Goal: Information Seeking & Learning: Learn about a topic

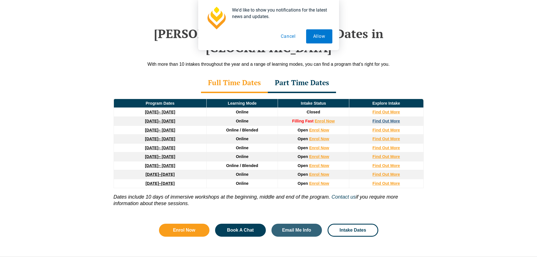
click at [390, 119] on strong "Find Out More" at bounding box center [386, 121] width 28 height 5
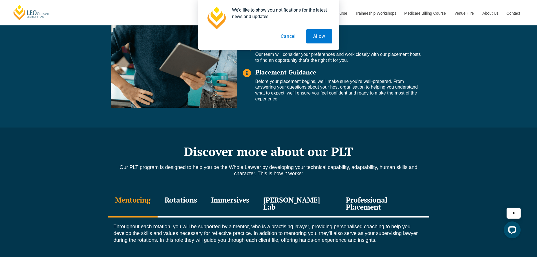
scroll to position [592, 0]
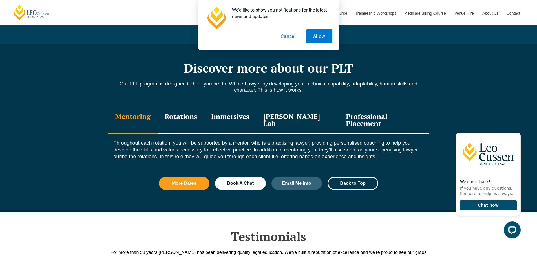
click at [247, 116] on div "Immersives" at bounding box center [230, 120] width 52 height 27
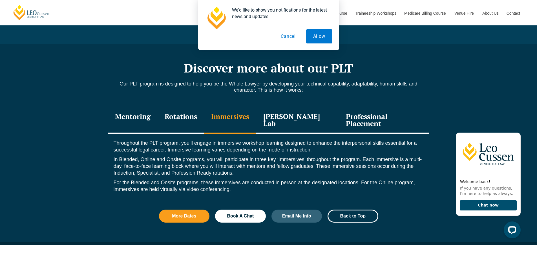
click at [354, 119] on div "Professional Placement" at bounding box center [384, 120] width 90 height 27
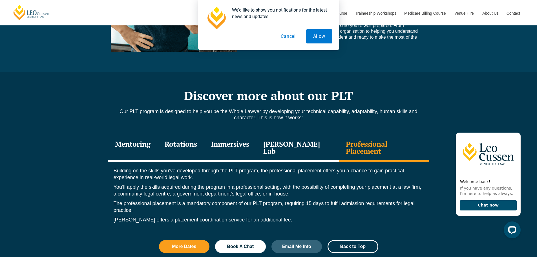
scroll to position [564, 0]
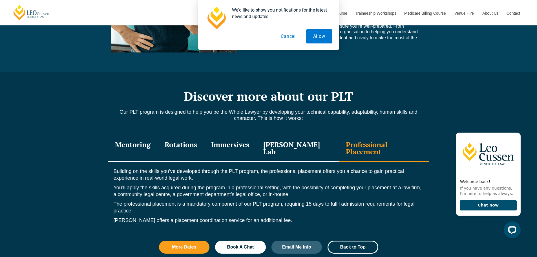
click at [234, 148] on div "Immersives" at bounding box center [230, 148] width 52 height 27
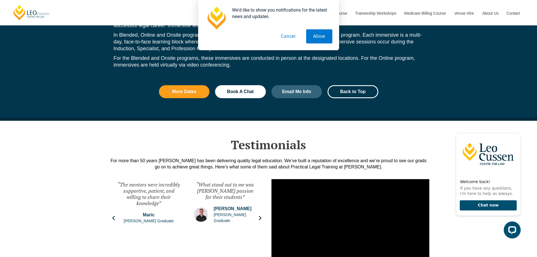
scroll to position [648, 0]
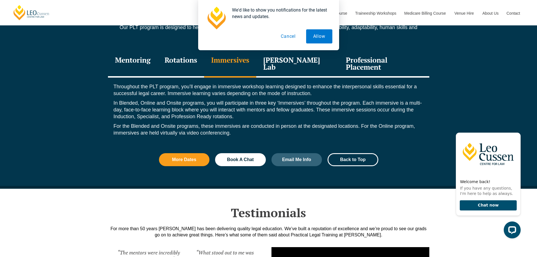
click at [292, 35] on button "Cancel" at bounding box center [288, 36] width 29 height 14
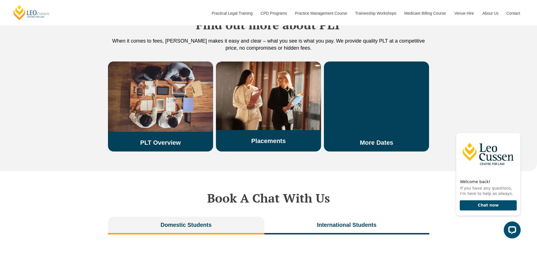
scroll to position [1014, 0]
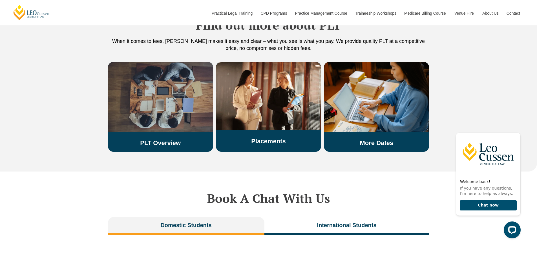
click at [165, 139] on link "PLT Overview" at bounding box center [160, 142] width 41 height 7
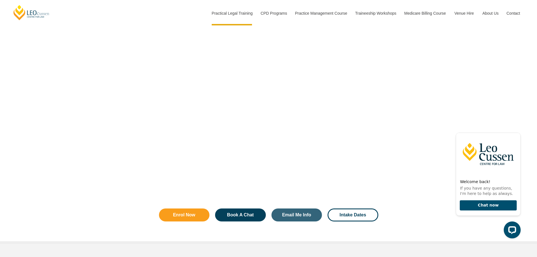
scroll to position [986, 0]
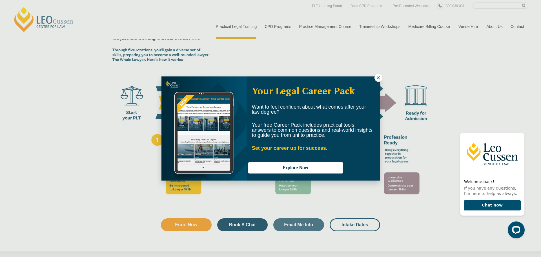
click at [377, 80] on icon at bounding box center [378, 77] width 5 height 5
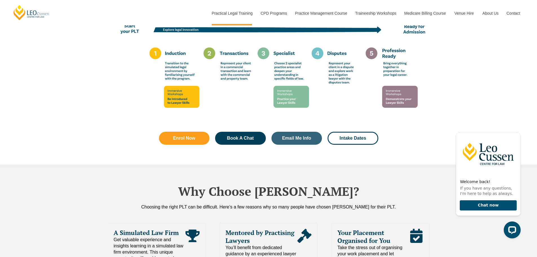
scroll to position [1071, 0]
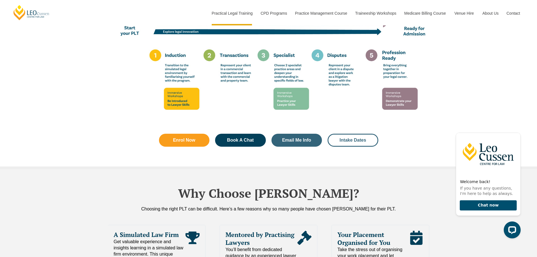
click at [345, 138] on span "Intake Dates" at bounding box center [353, 140] width 26 height 5
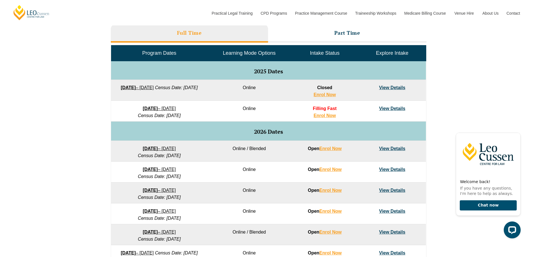
click at [386, 106] on link "View Details" at bounding box center [392, 108] width 26 height 5
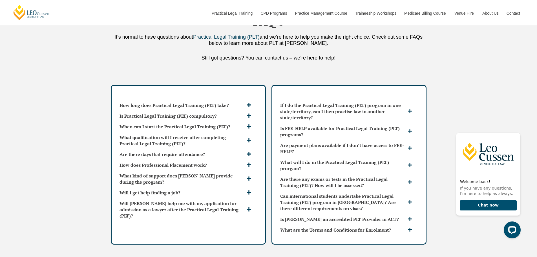
scroll to position [1493, 0]
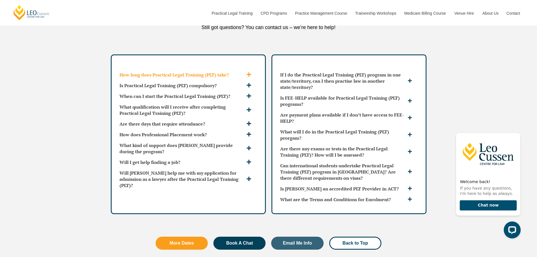
click at [248, 72] on icon at bounding box center [248, 74] width 5 height 5
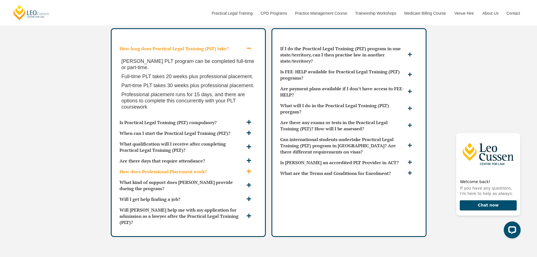
scroll to position [1550, 0]
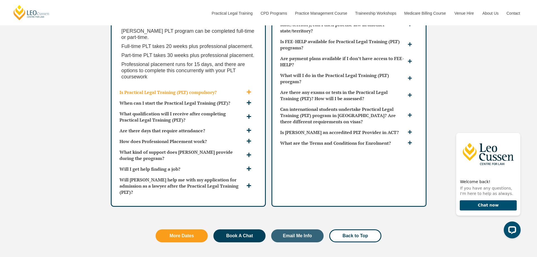
click at [242, 89] on h3 "Is Practical Legal Training (PLT) compulsory?" at bounding box center [181, 92] width 125 height 6
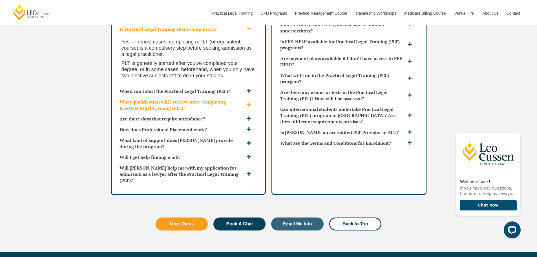
scroll to position [1522, 0]
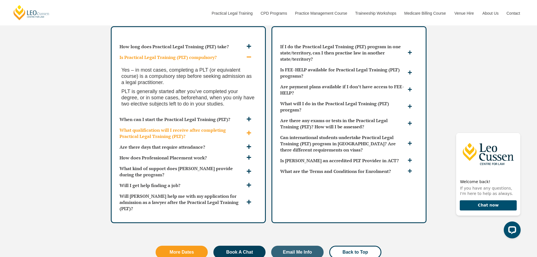
click at [248, 130] on icon at bounding box center [248, 132] width 5 height 5
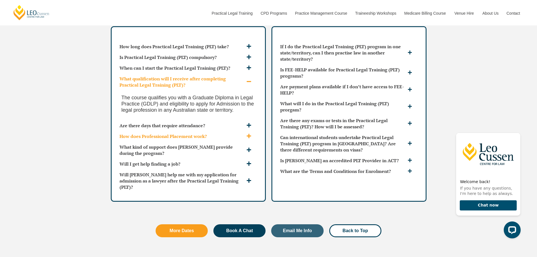
click at [245, 133] on span at bounding box center [249, 136] width 9 height 6
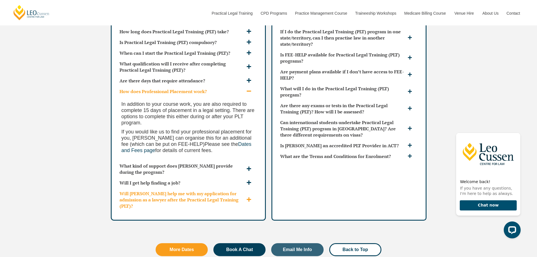
scroll to position [1550, 0]
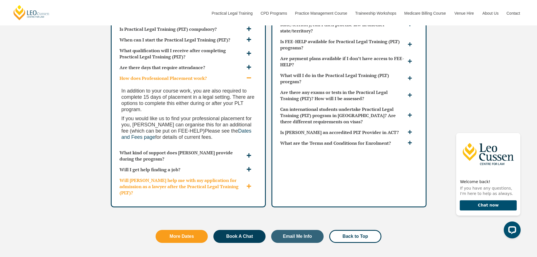
click at [250, 183] on icon at bounding box center [248, 185] width 5 height 5
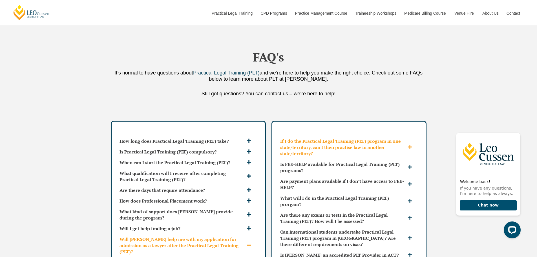
scroll to position [1437, 0]
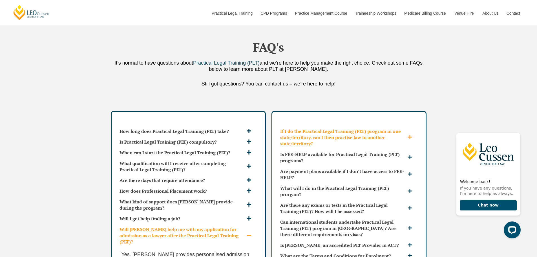
click at [390, 132] on h3 "If I do the Practical Legal Training (PLT) program in one state/territory, can …" at bounding box center [343, 137] width 126 height 19
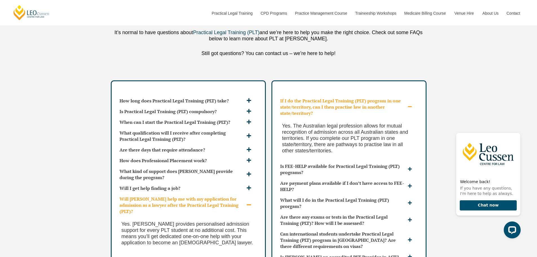
scroll to position [1522, 0]
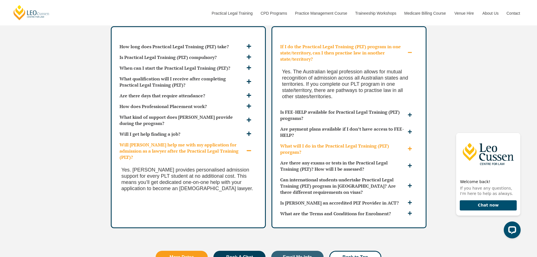
click at [347, 143] on h3 "What will I do in the Practical Legal Training (PLT) prorgam?" at bounding box center [343, 149] width 126 height 12
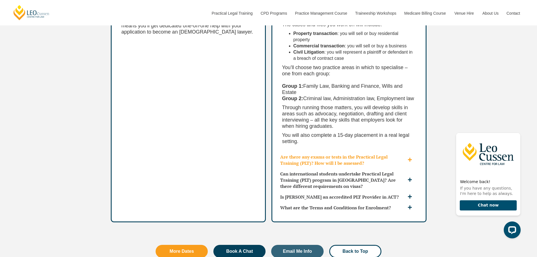
scroll to position [1691, 0]
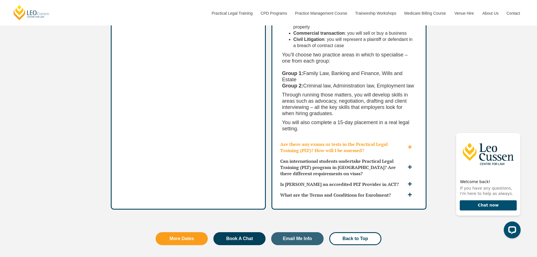
click at [346, 141] on h3 "Are there any exams or tests in the Practical Legal Training (PLT)? How will I …" at bounding box center [343, 147] width 126 height 12
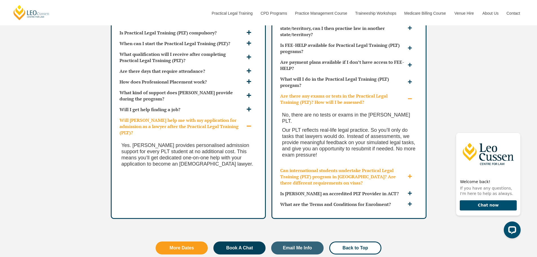
scroll to position [1550, 0]
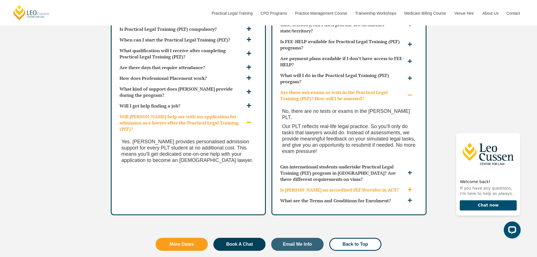
click at [396, 184] on div "Is Leo Cussen an accredited PLT Provider in ACT?" at bounding box center [349, 189] width 142 height 11
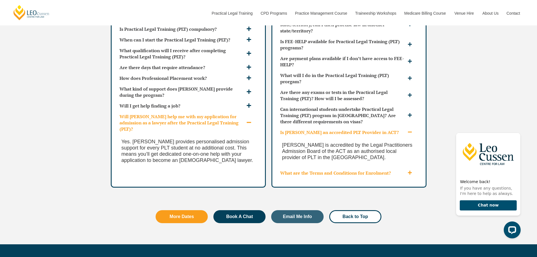
click at [384, 170] on h3 "What are the Terms and Conditions for Enrolment?" at bounding box center [343, 173] width 126 height 6
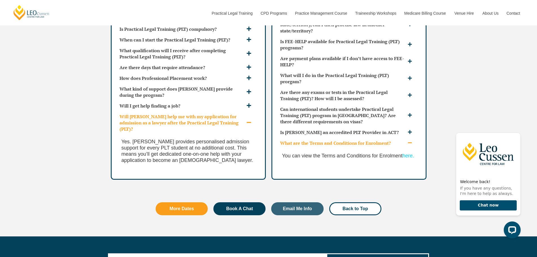
click at [409, 153] on link "here." at bounding box center [408, 156] width 12 height 6
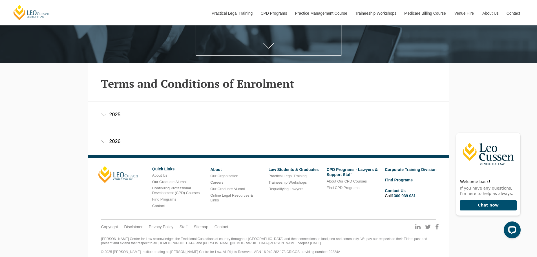
click at [105, 119] on div "2025" at bounding box center [268, 114] width 361 height 26
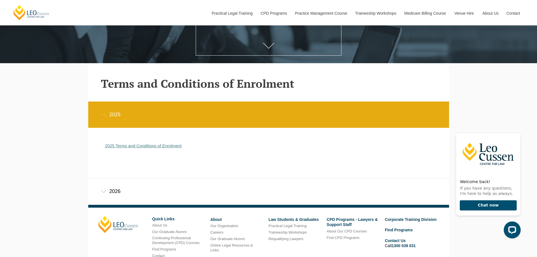
click at [155, 145] on link "2025 Terms and Conditions of Enrolment" at bounding box center [143, 145] width 77 height 5
